Goal: Task Accomplishment & Management: Manage account settings

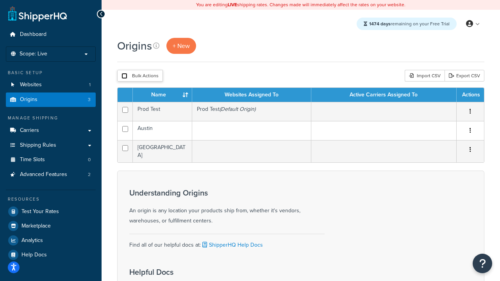
click at [124, 76] on input "checkbox" at bounding box center [125, 76] width 6 height 6
checkbox input "true"
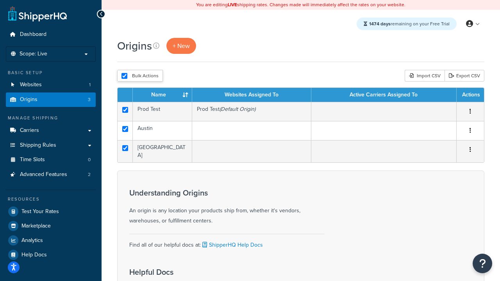
click at [0, 0] on button "Delete" at bounding box center [0, 0] width 0 height 0
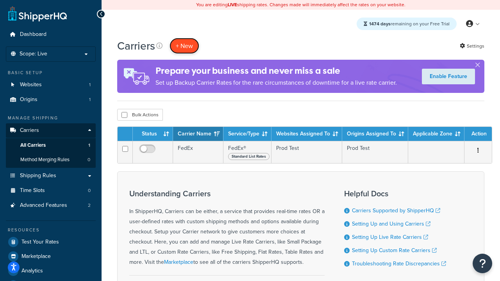
click at [184, 46] on button "+ New" at bounding box center [185, 46] width 30 height 16
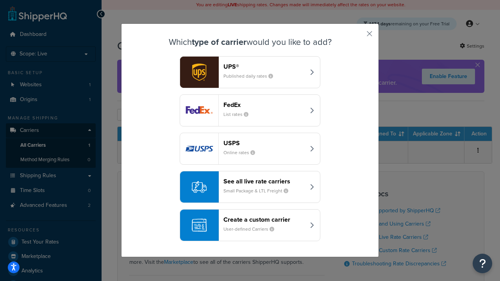
click at [250, 111] on div "FedEx List rates" at bounding box center [265, 110] width 82 height 19
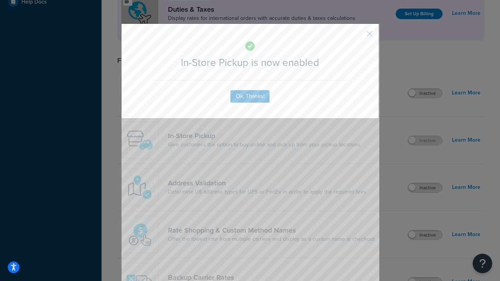
scroll to position [268, 0]
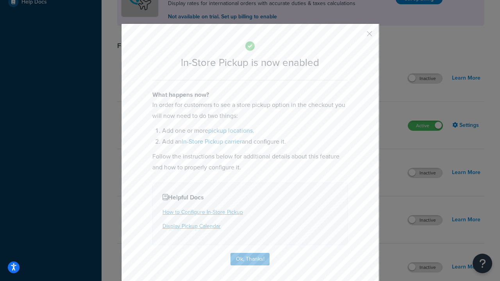
click at [358, 36] on button "button" at bounding box center [358, 37] width 2 height 2
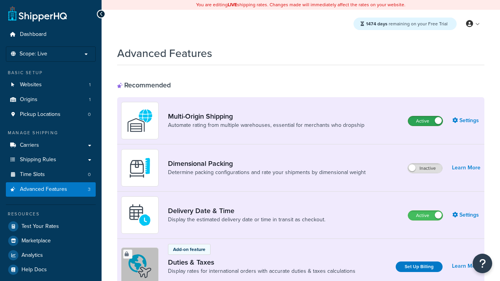
click at [426, 121] on label "Active" at bounding box center [425, 120] width 34 height 9
click at [426, 216] on label "Active" at bounding box center [425, 215] width 34 height 9
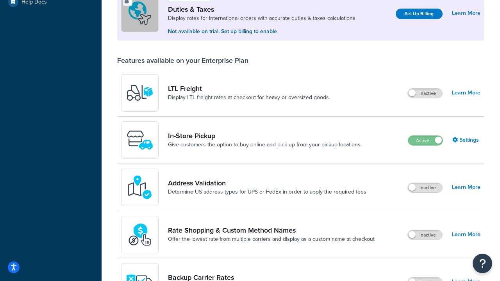
scroll to position [238, 0]
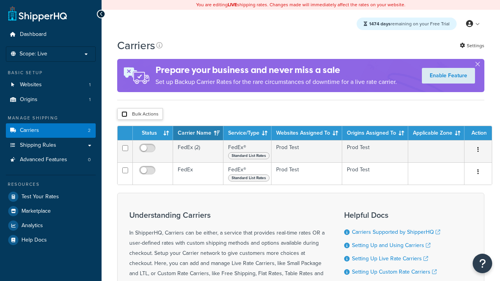
click at [124, 115] on input "checkbox" at bounding box center [125, 114] width 6 height 6
checkbox input "true"
click at [0, 0] on button "Delete" at bounding box center [0, 0] width 0 height 0
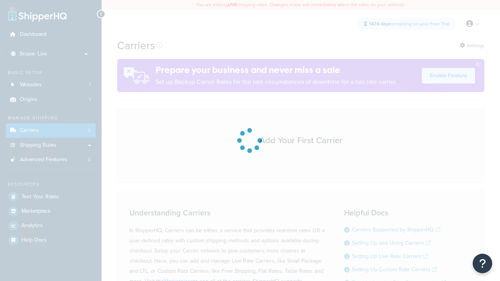
scroll to position [69, 0]
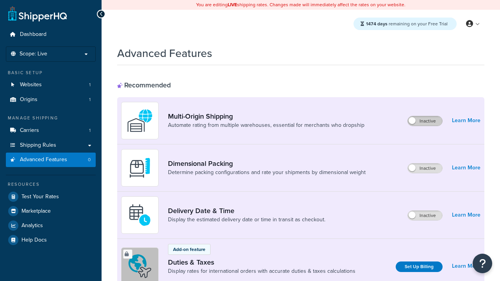
click at [425, 121] on label "Inactive" at bounding box center [425, 120] width 34 height 9
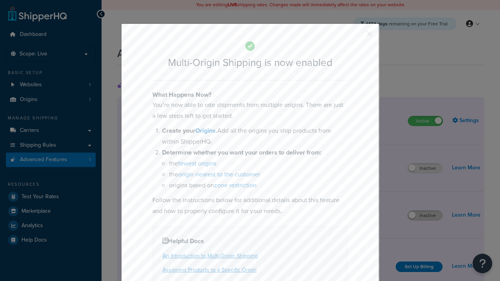
click at [358, 36] on button "button" at bounding box center [358, 37] width 2 height 2
click at [425, 216] on label "Inactive" at bounding box center [425, 215] width 34 height 9
click at [358, 36] on button "button" at bounding box center [358, 37] width 2 height 2
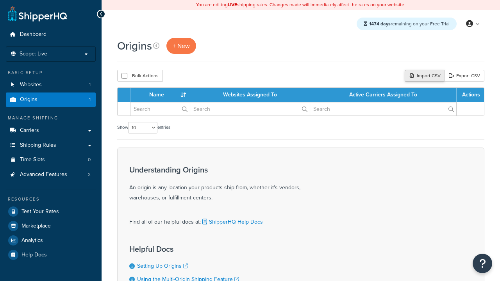
click at [424, 76] on div "Import CSV" at bounding box center [425, 76] width 40 height 12
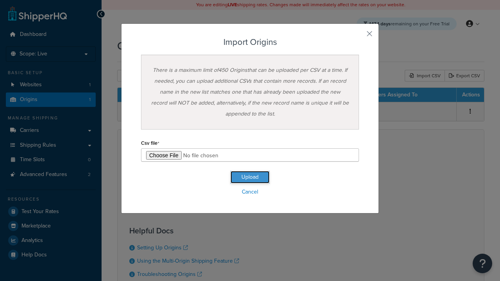
click at [250, 177] on button "Upload" at bounding box center [250, 177] width 39 height 13
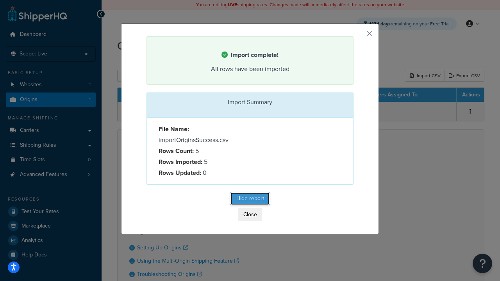
click at [250, 200] on button "Hide report" at bounding box center [250, 199] width 39 height 13
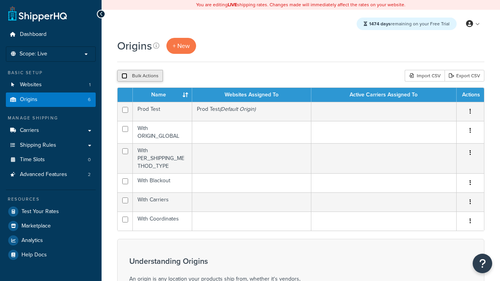
click at [124, 76] on input "checkbox" at bounding box center [125, 76] width 6 height 6
checkbox input "true"
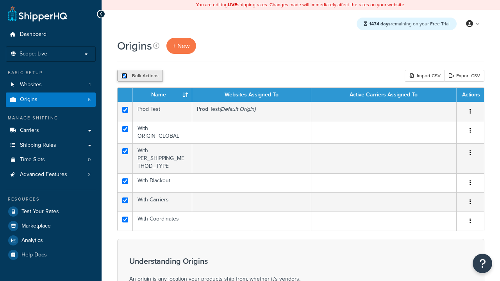
checkbox input "true"
click at [179, 76] on button "Duplicate" at bounding box center [179, 76] width 33 height 12
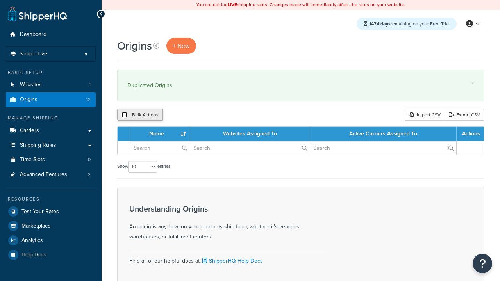
click at [124, 115] on input "checkbox" at bounding box center [125, 115] width 6 height 6
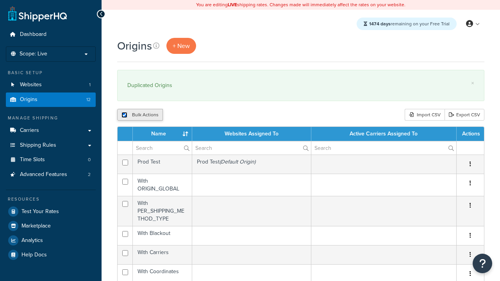
click at [124, 115] on input "checkbox" at bounding box center [125, 115] width 6 height 6
checkbox input "false"
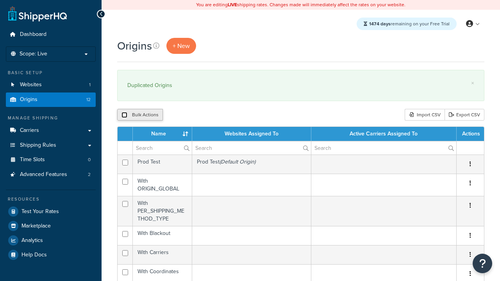
checkbox input "false"
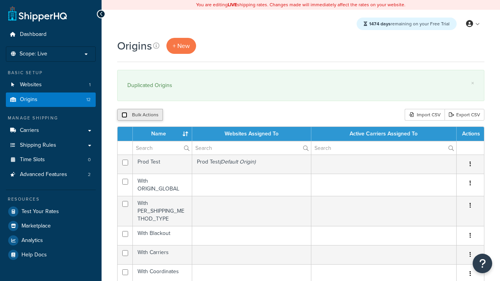
checkbox input "false"
click at [124, 115] on input "checkbox" at bounding box center [125, 115] width 6 height 6
checkbox input "true"
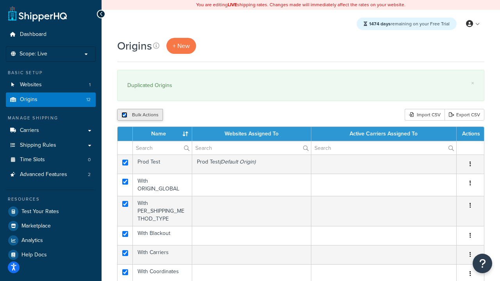
checkbox input "true"
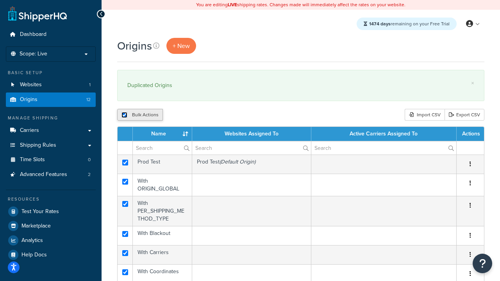
checkbox input "true"
click at [210, 115] on button "Delete" at bounding box center [208, 115] width 27 height 12
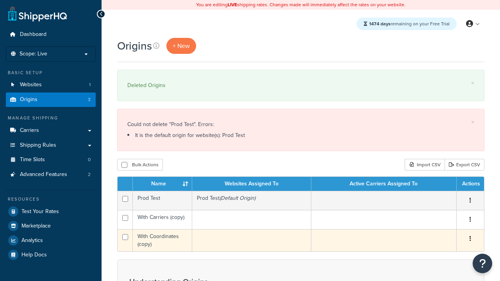
click at [125, 218] on input "checkbox" at bounding box center [125, 218] width 6 height 6
checkbox input "true"
click at [125, 238] on input "checkbox" at bounding box center [125, 238] width 6 height 6
checkbox input "true"
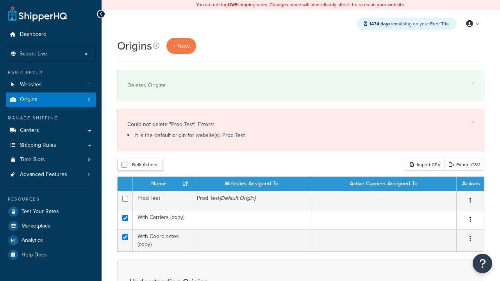
click at [0, 0] on button "Delete" at bounding box center [0, 0] width 0 height 0
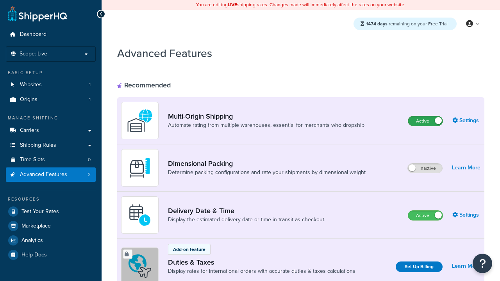
click at [426, 121] on label "Active" at bounding box center [425, 120] width 34 height 9
click at [426, 216] on label "Active" at bounding box center [425, 215] width 34 height 9
